Goal: Task Accomplishment & Management: Manage account settings

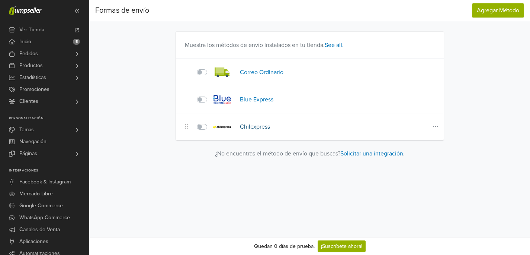
click at [260, 125] on link "Chilexpress" at bounding box center [255, 126] width 30 height 7
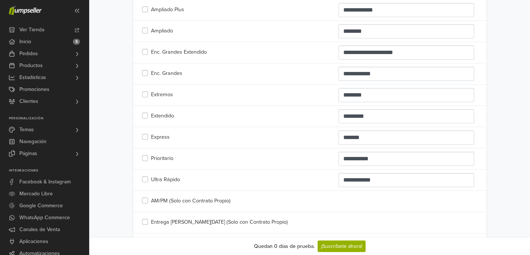
scroll to position [183, 0]
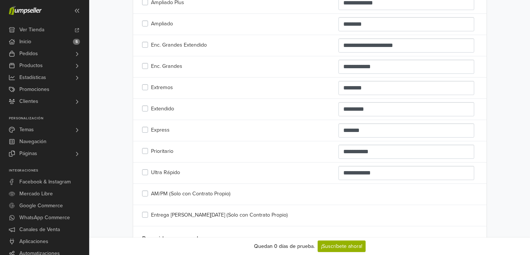
click at [151, 150] on label "Prioritario" at bounding box center [162, 151] width 22 height 8
click at [151, 173] on label "Ultra Rápido" at bounding box center [165, 172] width 29 height 8
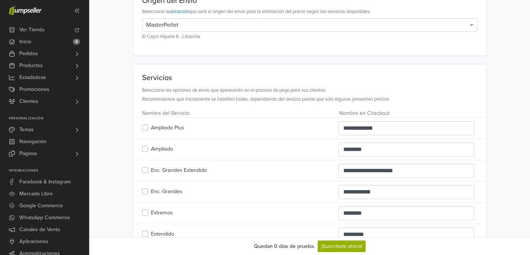
scroll to position [0, 0]
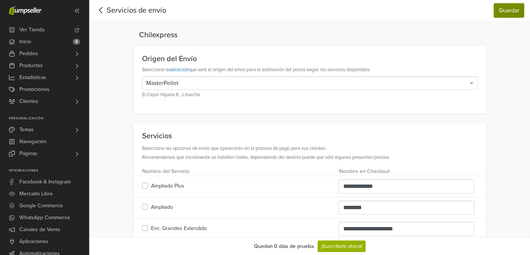
click at [506, 9] on button "Guardar" at bounding box center [509, 10] width 30 height 14
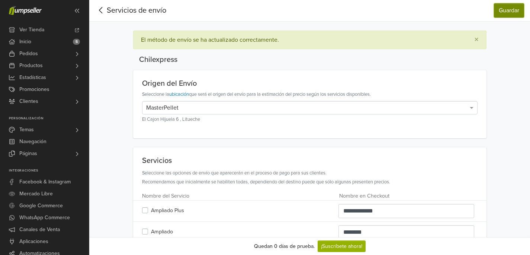
click at [506, 6] on button "Guardar" at bounding box center [509, 10] width 30 height 14
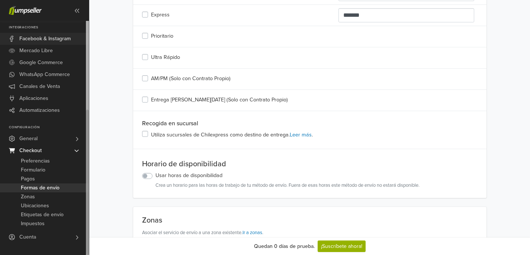
scroll to position [370, 0]
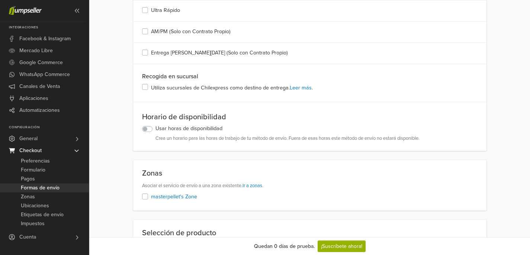
click at [33, 188] on span "Formas de envío" at bounding box center [40, 187] width 39 height 9
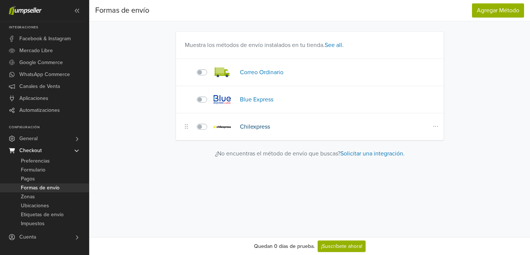
click at [260, 127] on link "Chilexpress" at bounding box center [255, 126] width 30 height 7
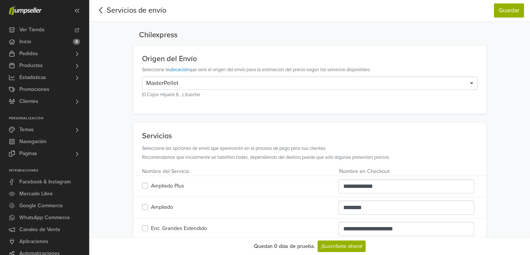
click at [470, 83] on span at bounding box center [472, 83] width 4 height 3
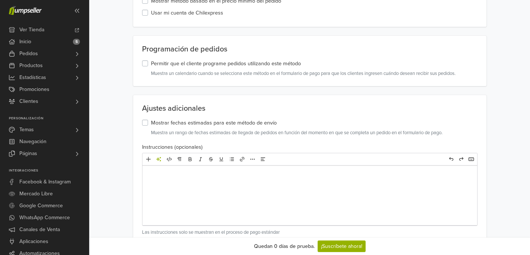
scroll to position [734, 0]
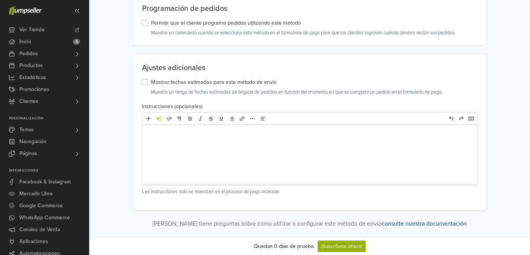
click at [424, 222] on link "consulte nuestra documentación" at bounding box center [424, 223] width 85 height 7
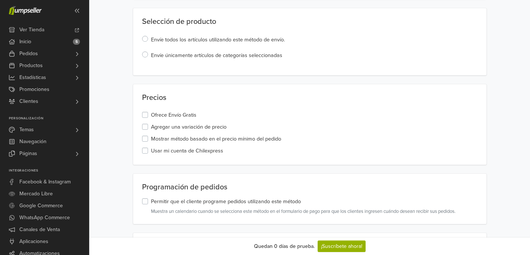
scroll to position [0, 0]
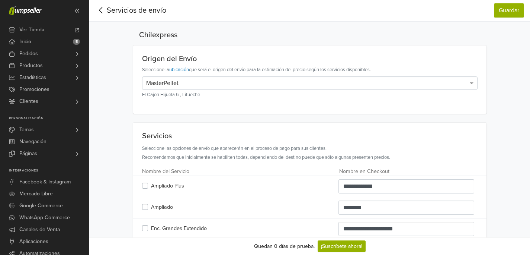
click at [101, 12] on icon at bounding box center [100, 10] width 3 height 6
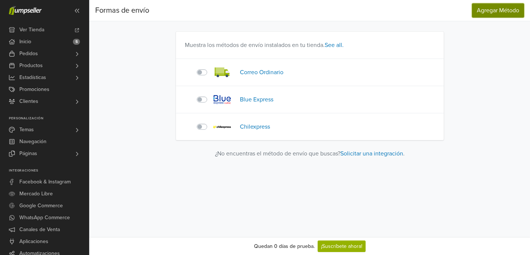
click at [514, 8] on span "Agregar Método" at bounding box center [498, 10] width 42 height 7
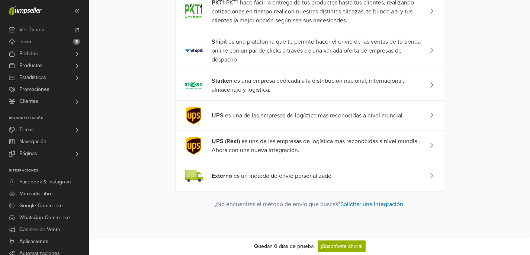
scroll to position [342, 0]
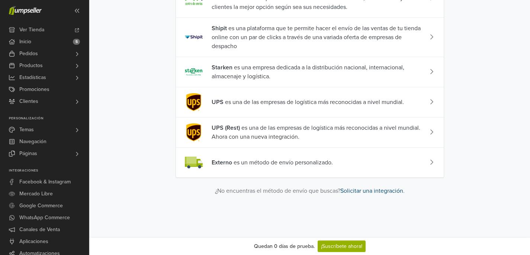
click at [366, 193] on link "Solicitar una integración" at bounding box center [372, 190] width 63 height 7
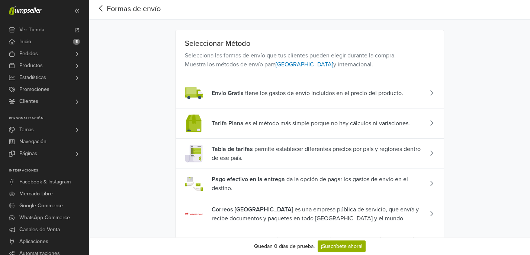
scroll to position [0, 0]
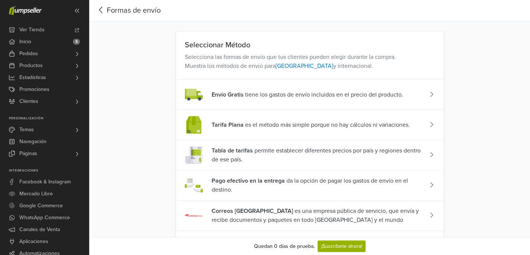
click at [100, 9] on icon at bounding box center [101, 9] width 12 height 9
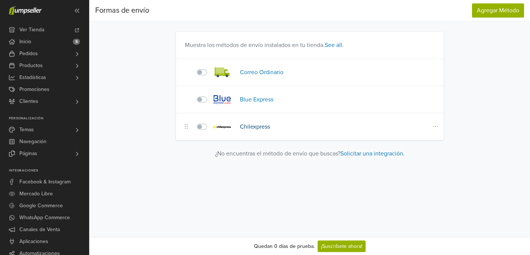
click at [262, 128] on link "Chilexpress" at bounding box center [255, 126] width 30 height 7
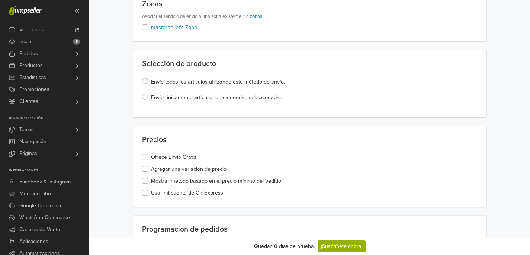
scroll to position [515, 0]
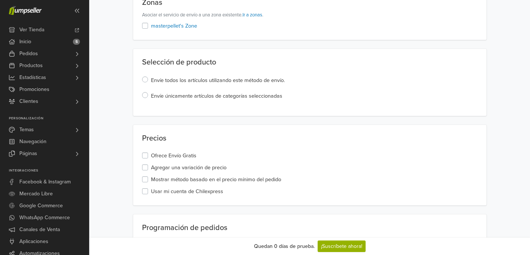
click at [151, 191] on label "Usar mi cuenta de Chilexpress" at bounding box center [187, 191] width 72 height 8
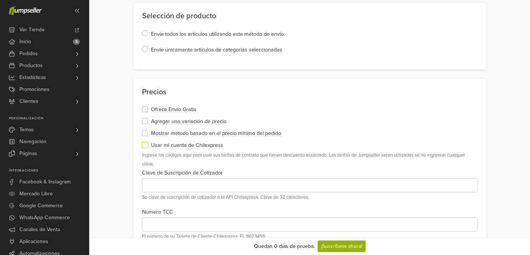
scroll to position [569, 0]
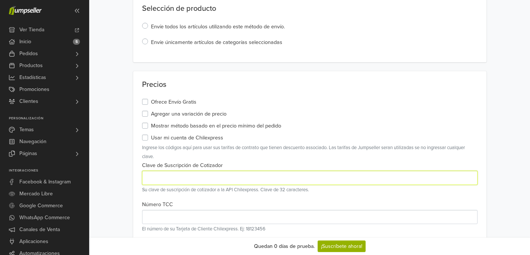
click at [255, 178] on input "text" at bounding box center [310, 177] width 336 height 14
